Goal: Communication & Community: Answer question/provide support

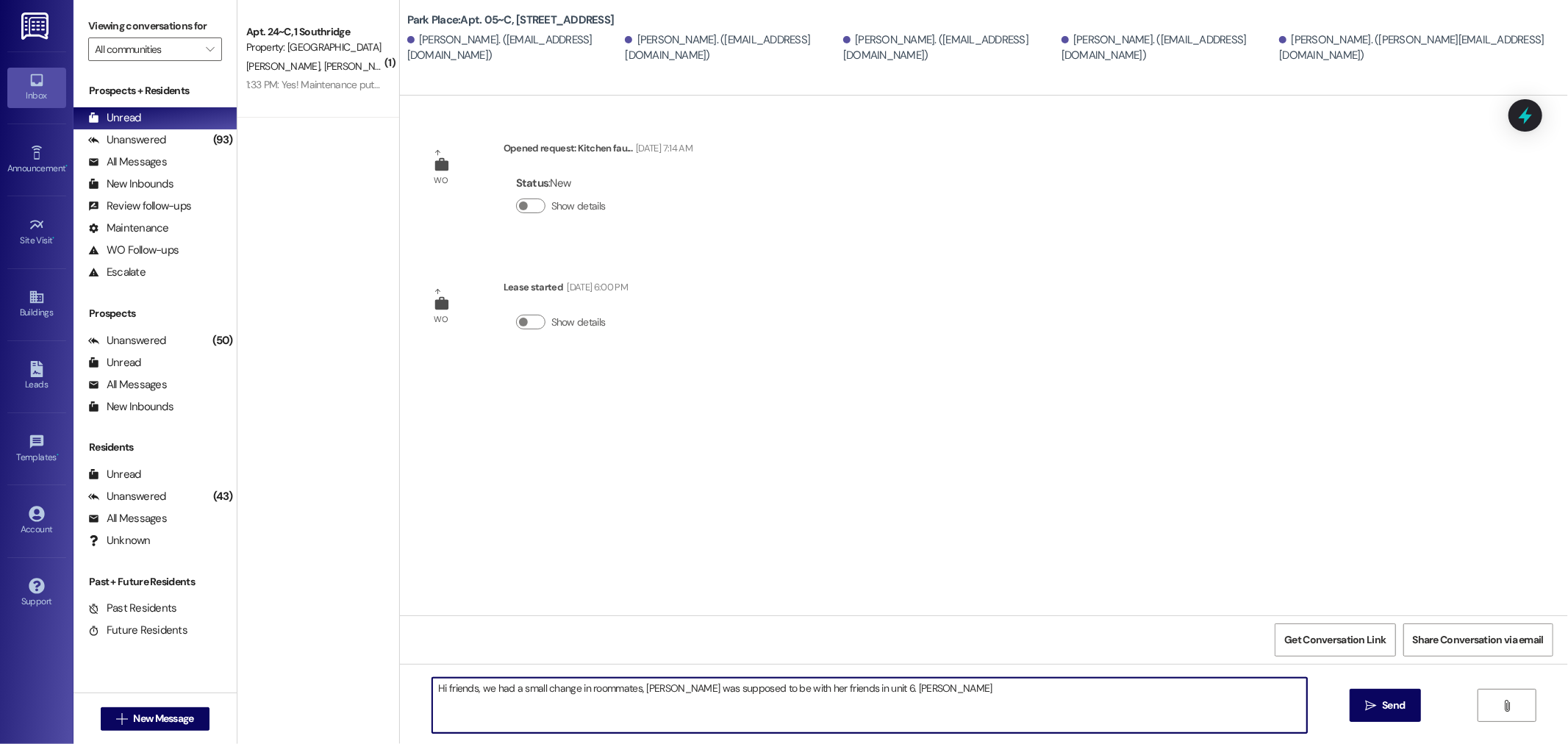
click at [963, 691] on textarea "Hi friends, we had a small change in roommates, [PERSON_NAME] was supposed to b…" at bounding box center [869, 705] width 875 height 55
type textarea "Hi friends, we had a small change in roommates, [PERSON_NAME] was supposed to b…"
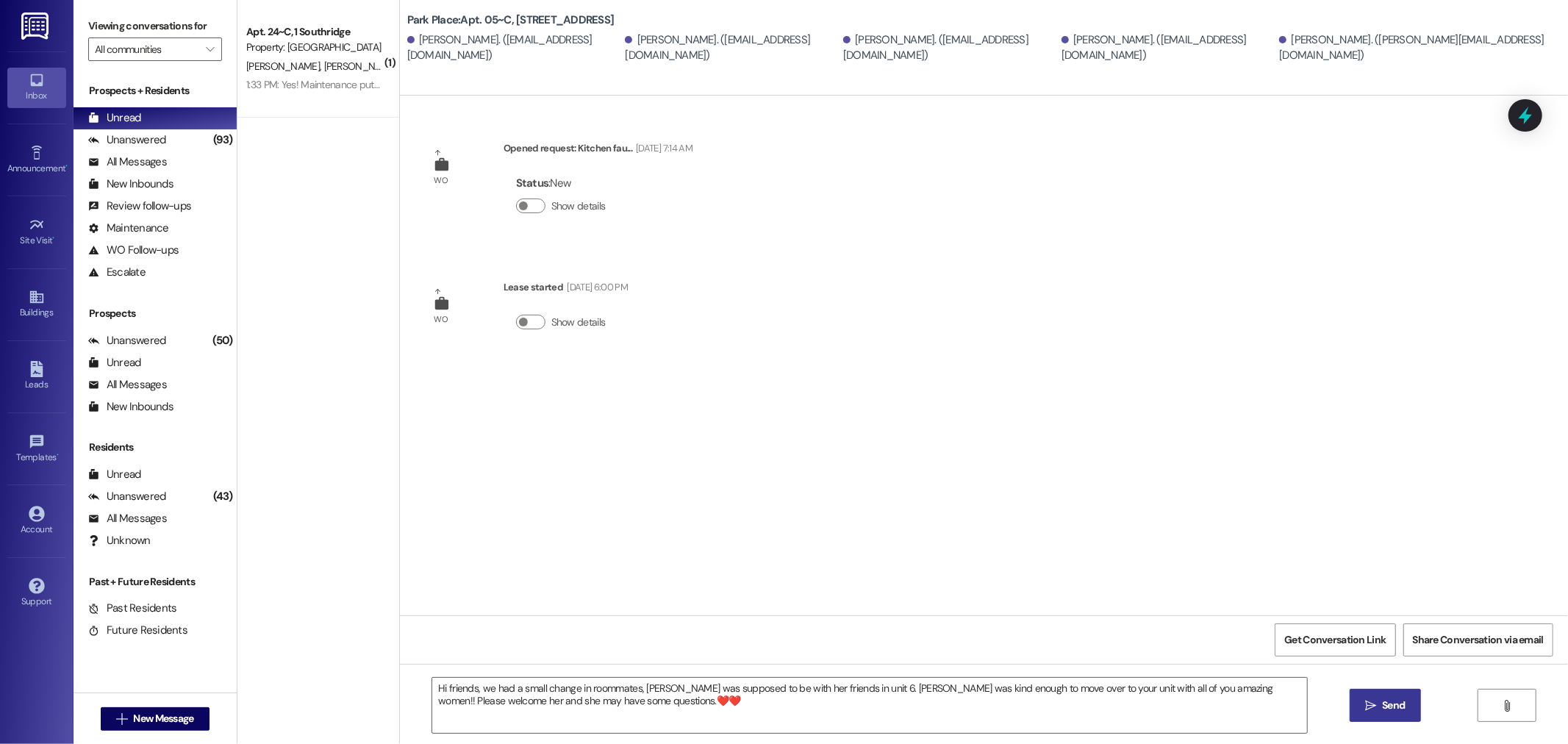
click at [1388, 705] on span "Send" at bounding box center [1393, 706] width 23 height 15
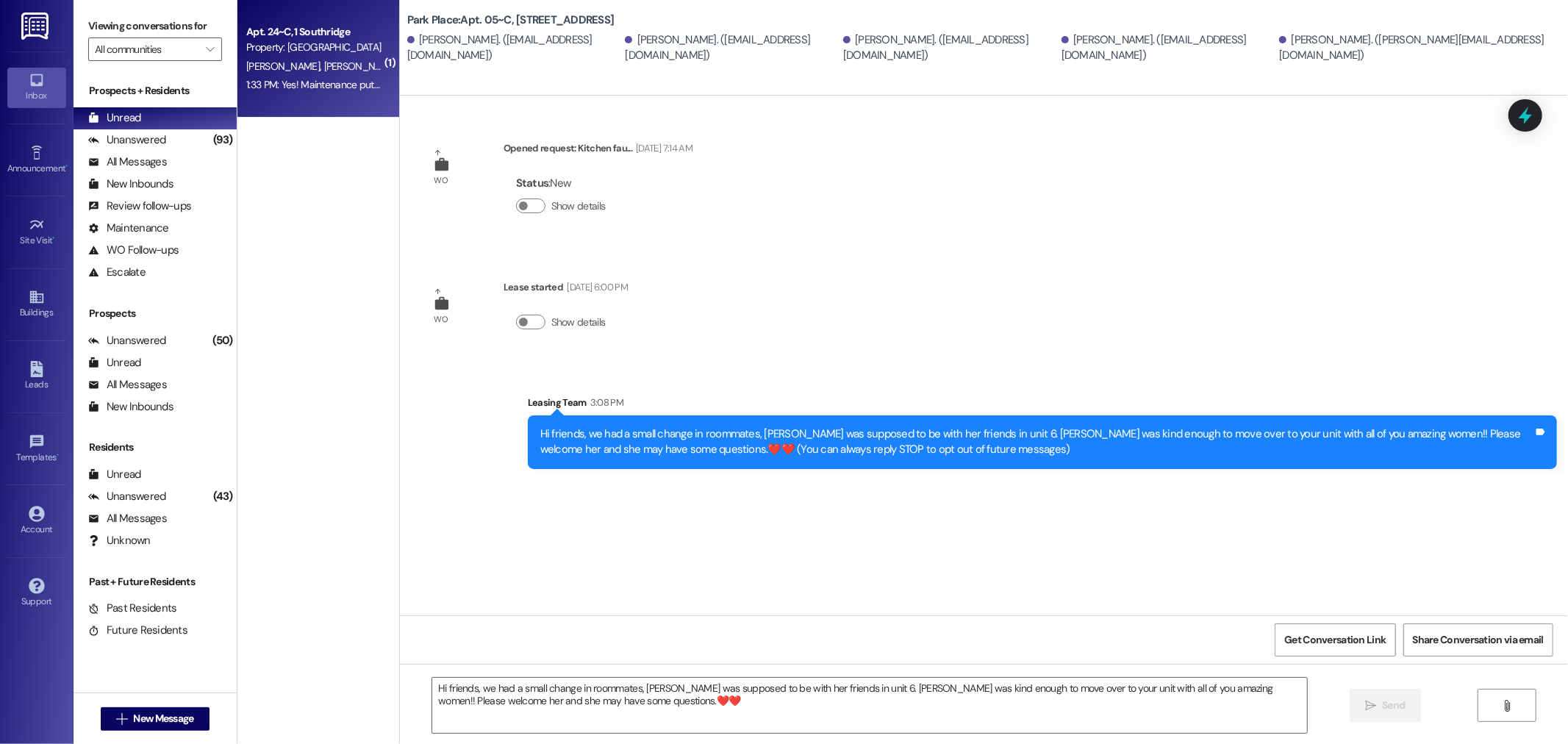
click at [328, 50] on div "Property: [GEOGRAPHIC_DATA]" at bounding box center [315, 47] width 136 height 15
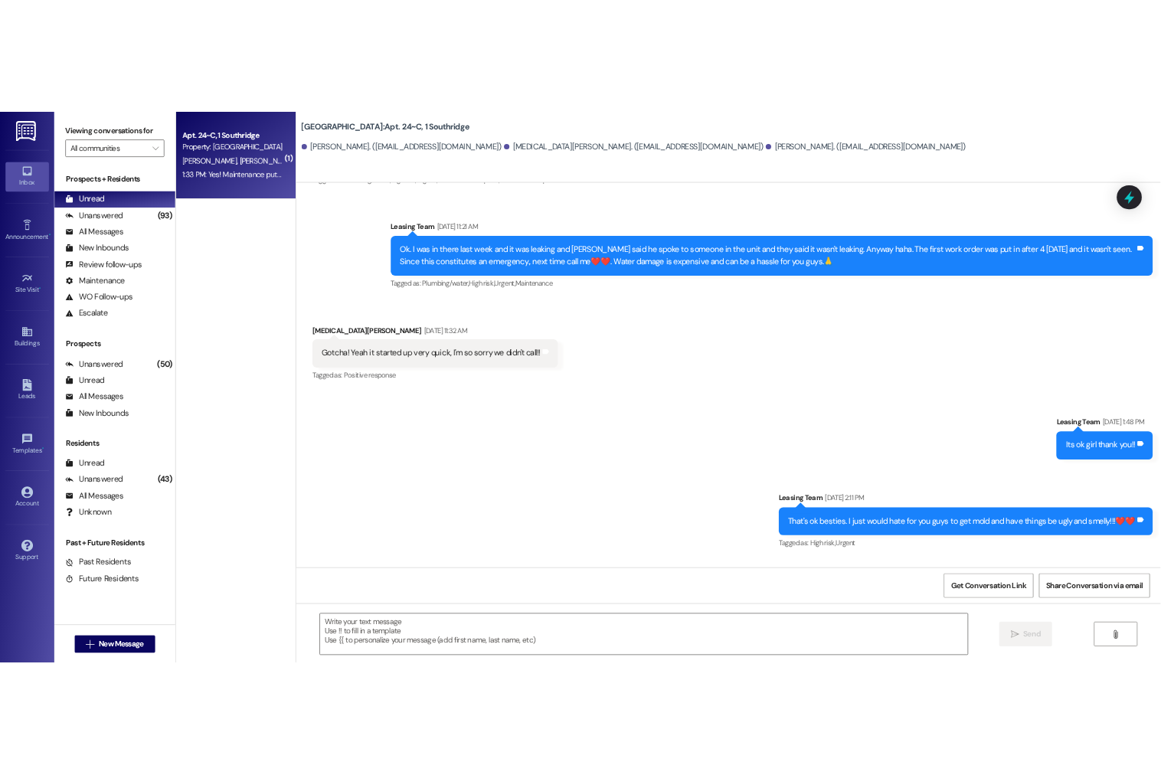
scroll to position [11377, 0]
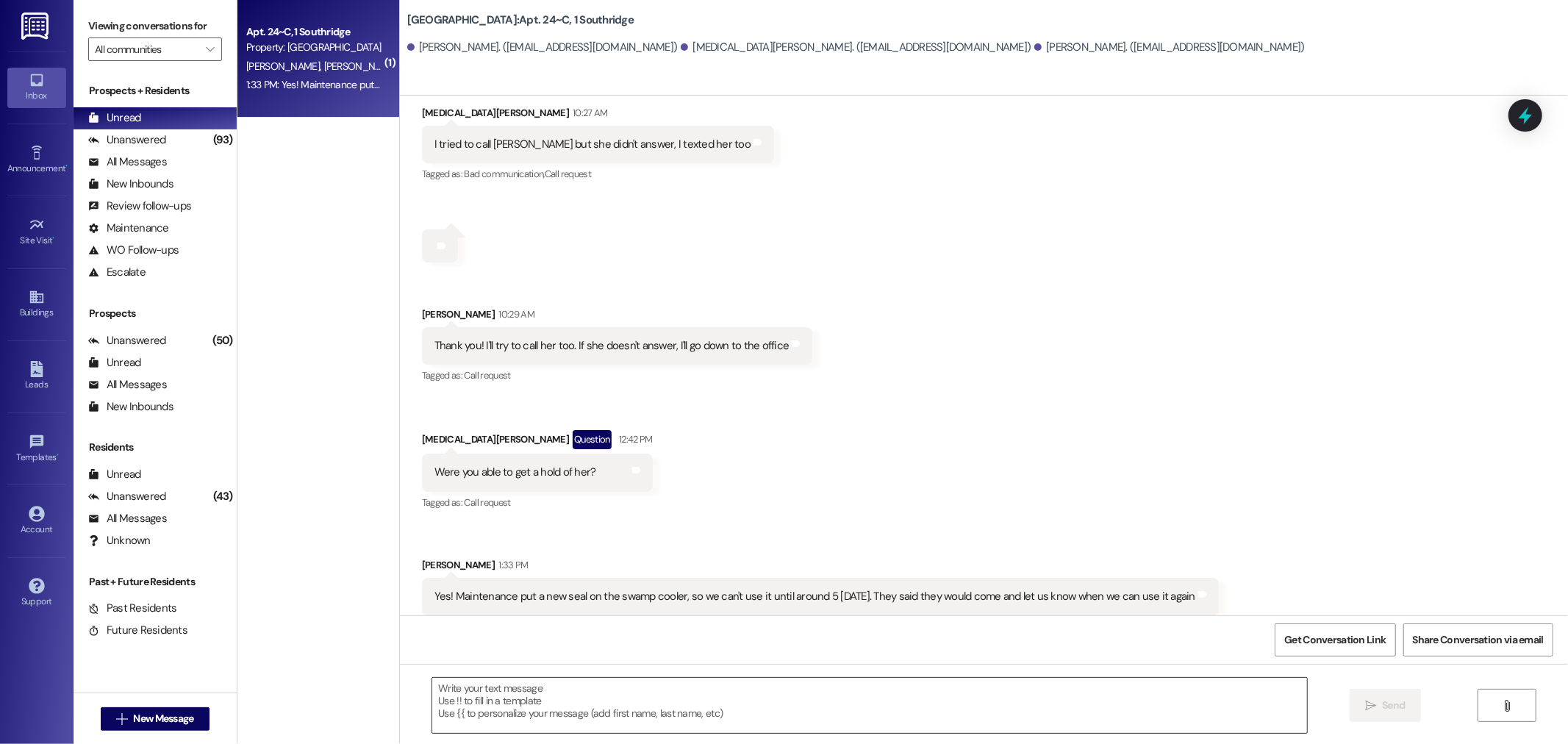
click at [504, 684] on textarea at bounding box center [869, 705] width 875 height 55
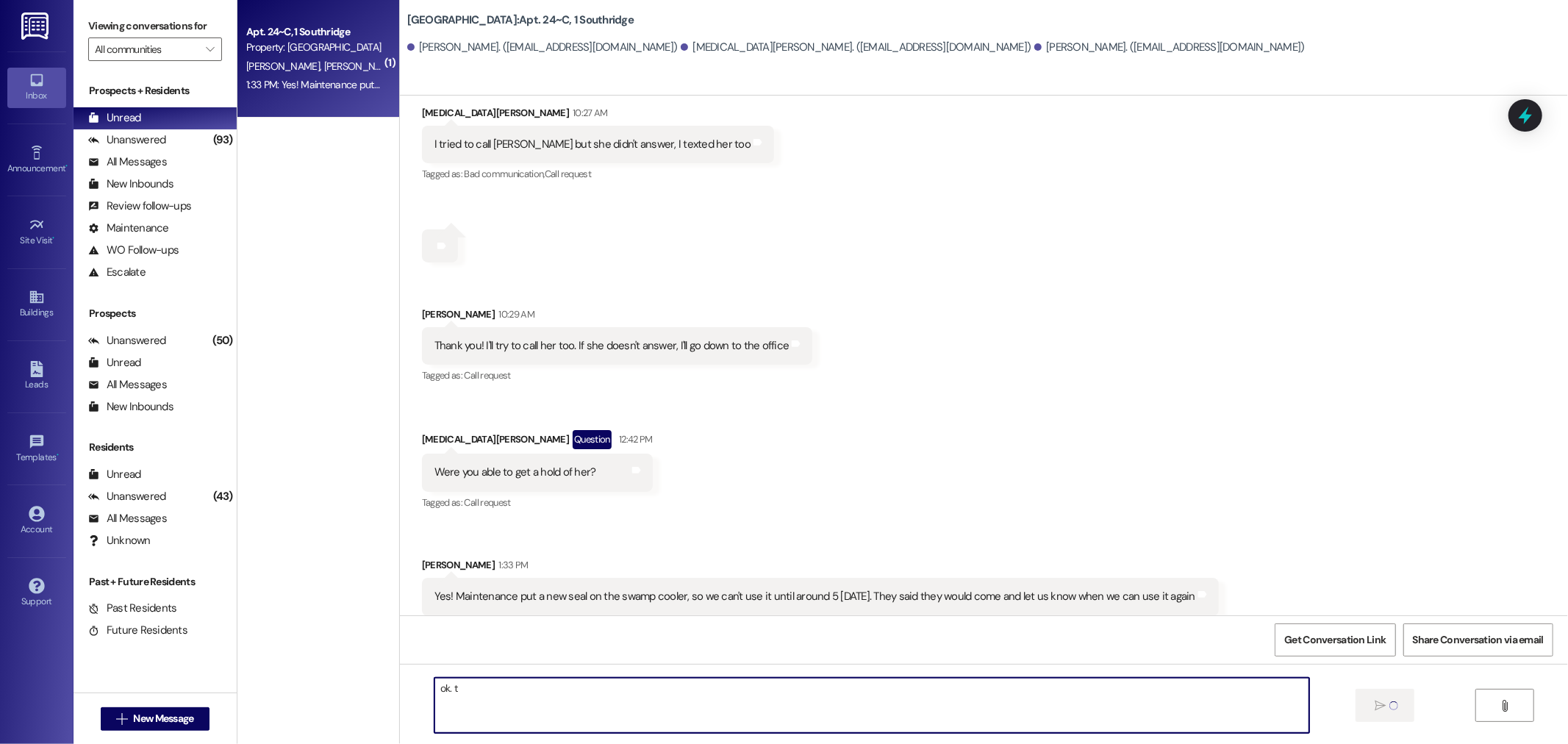
type textarea "ok. th"
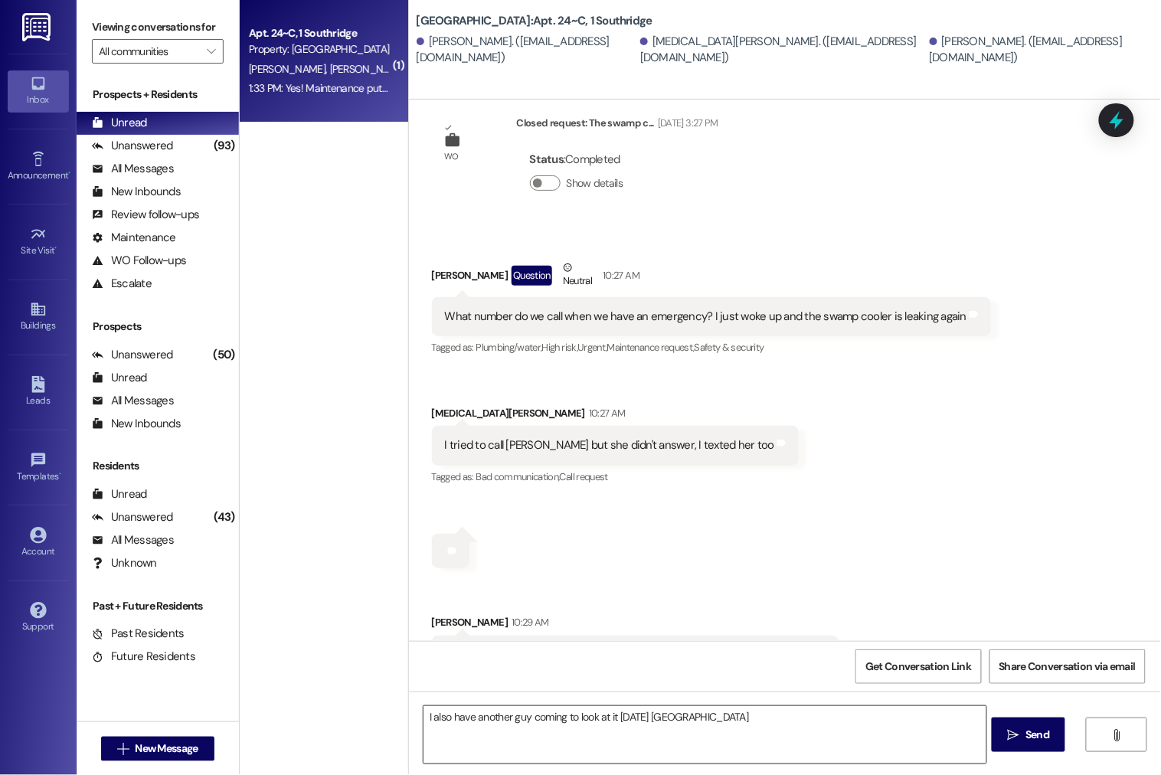
scroll to position [11672, 0]
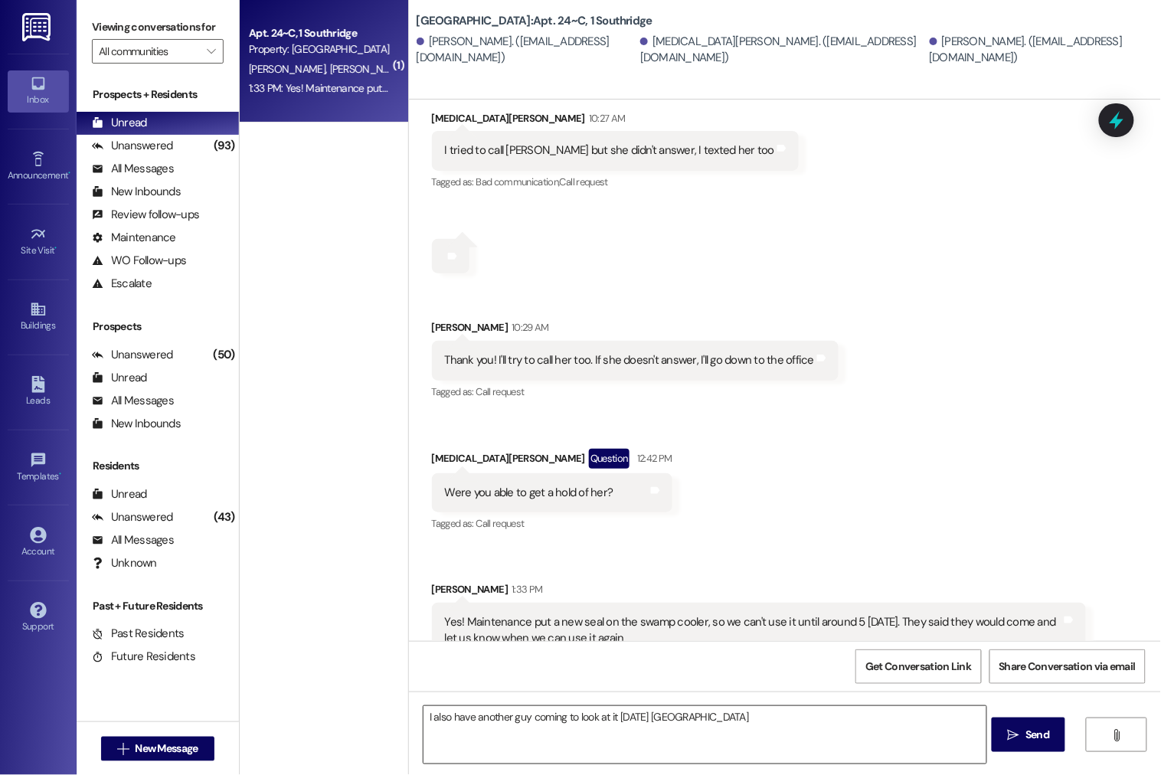
click at [676, 708] on textarea "I also have another guy coming to look at it [DATE] [GEOGRAPHIC_DATA]" at bounding box center [705, 734] width 563 height 57
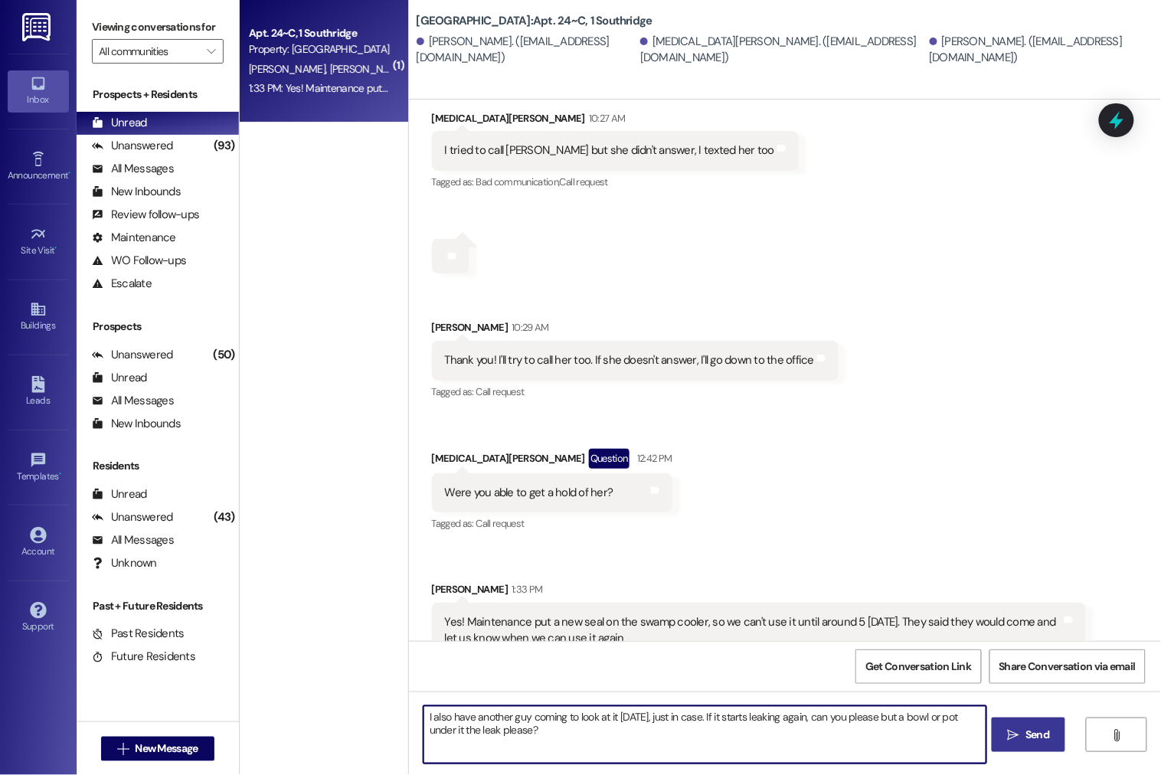
type textarea "I also have another guy coming to look at it [DATE], just in case. If it starts…"
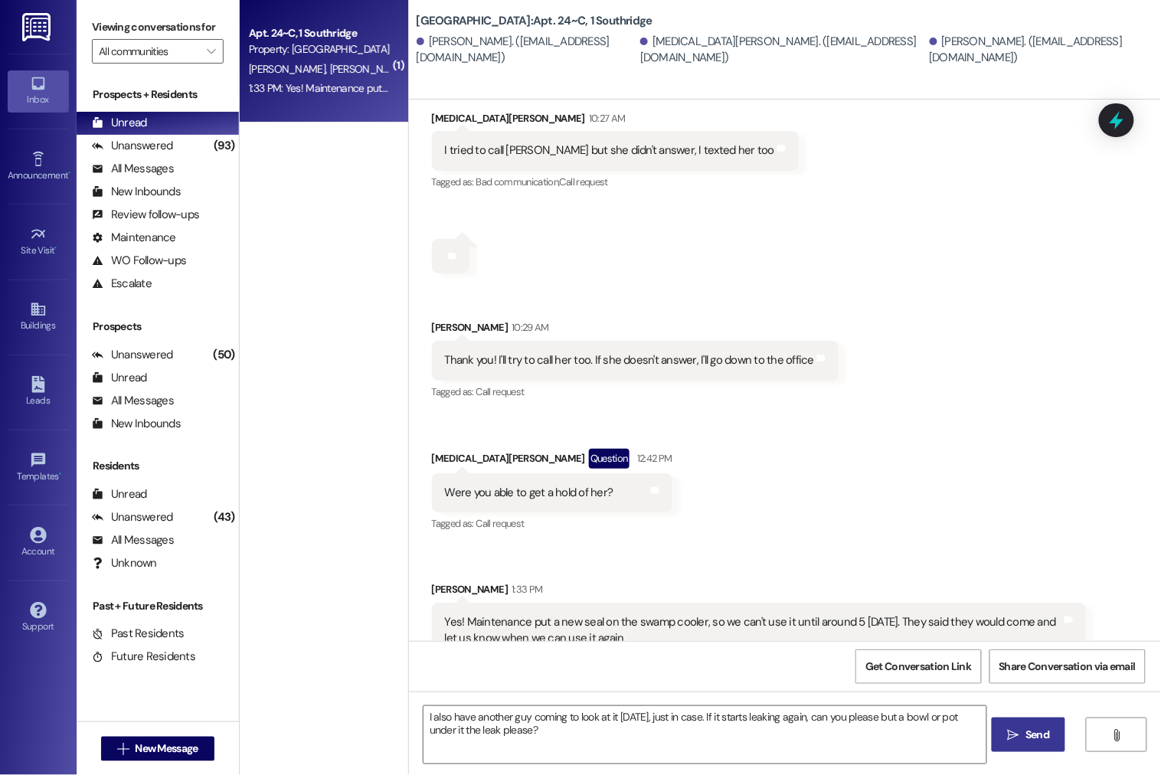
click at [1047, 738] on span "Send" at bounding box center [1038, 735] width 24 height 16
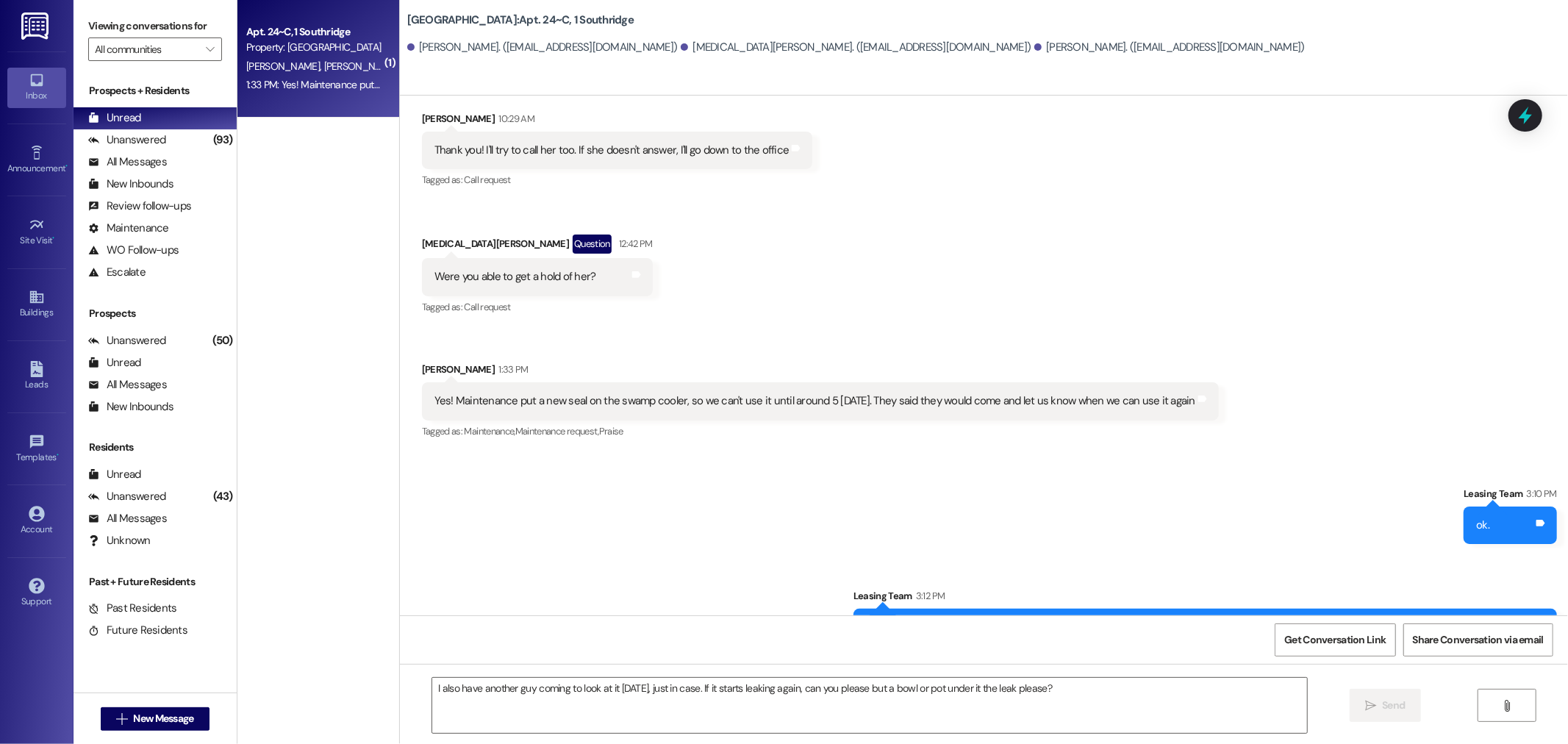
scroll to position [11128, 0]
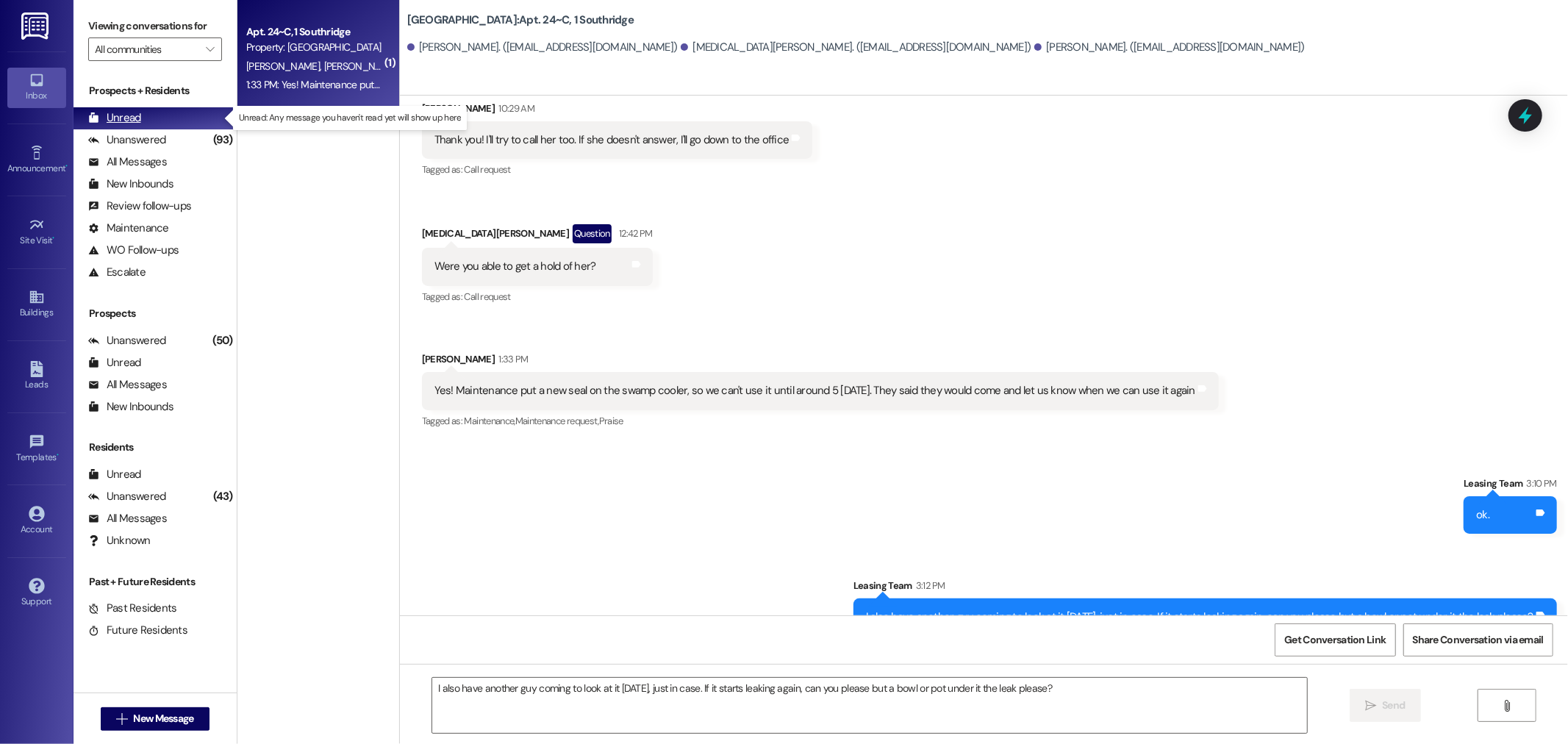
click at [118, 115] on div "Unread" at bounding box center [114, 118] width 53 height 15
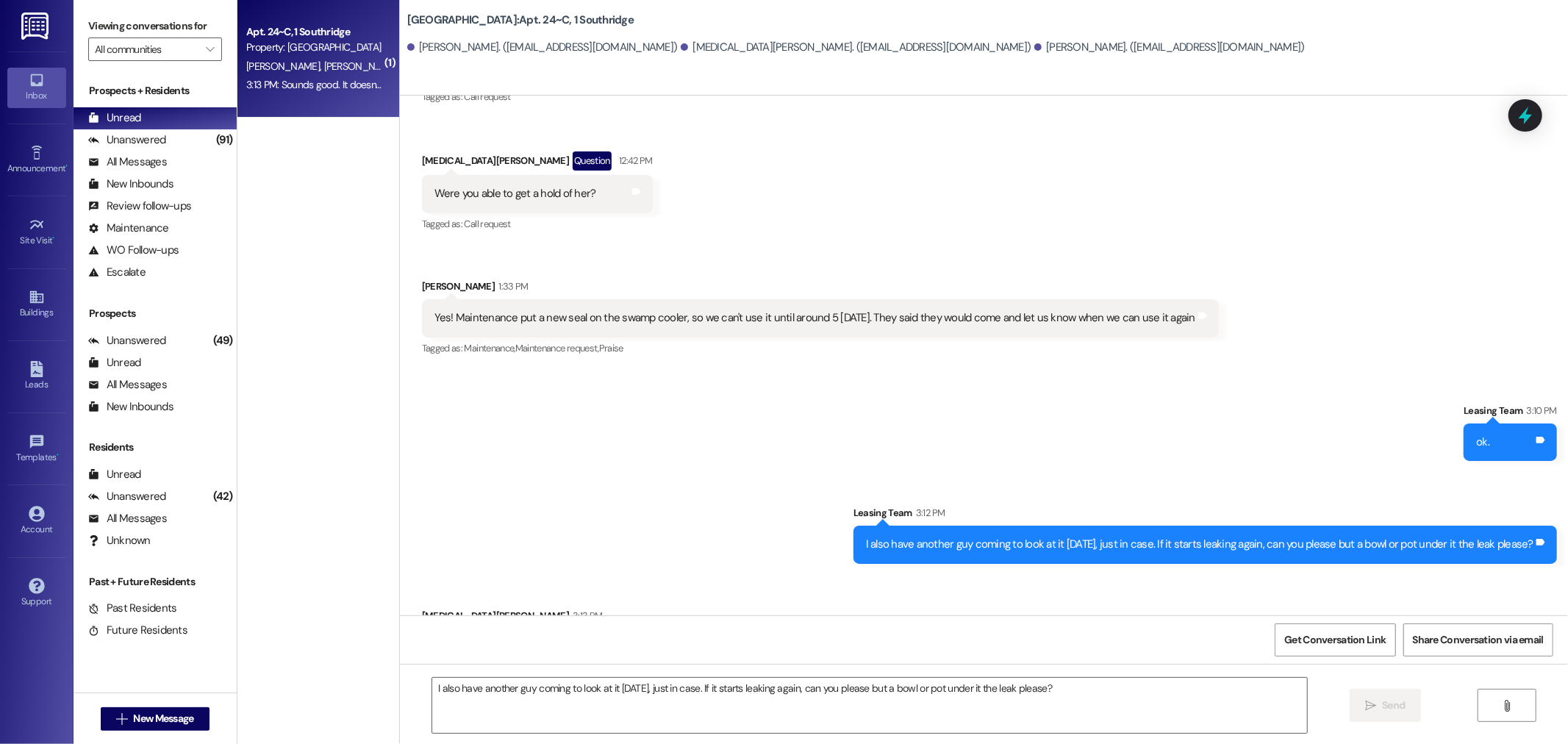
scroll to position [11230, 0]
